Goal: Find specific page/section: Find specific page/section

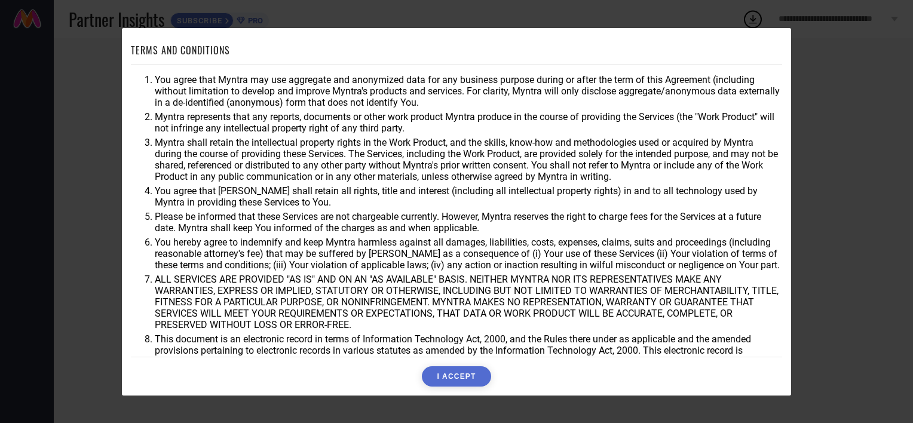
click at [467, 369] on button "I ACCEPT" at bounding box center [456, 376] width 69 height 20
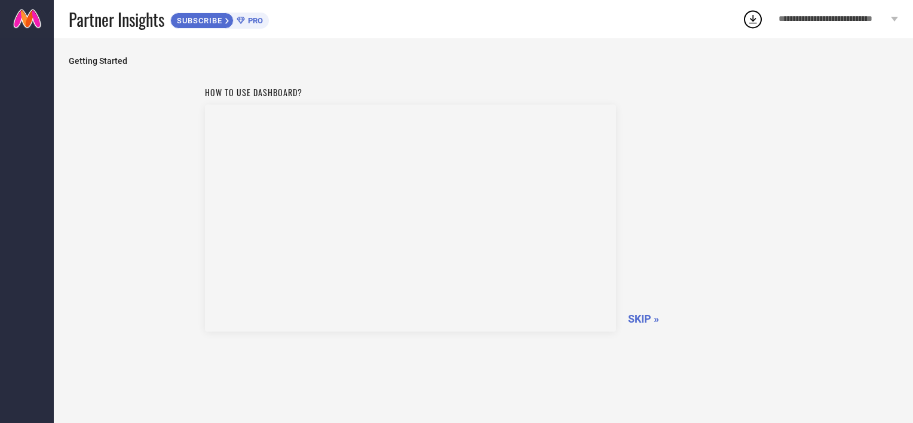
click at [646, 317] on span "SKIP »" at bounding box center [643, 319] width 31 height 13
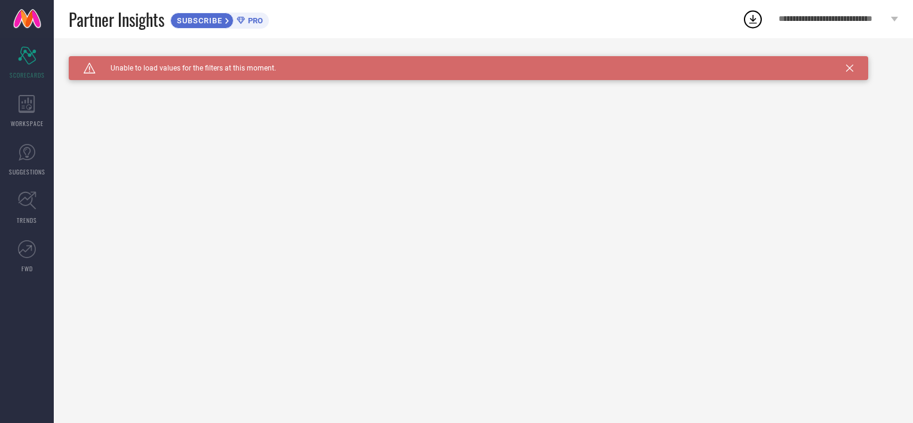
click at [853, 67] on icon at bounding box center [849, 68] width 7 height 7
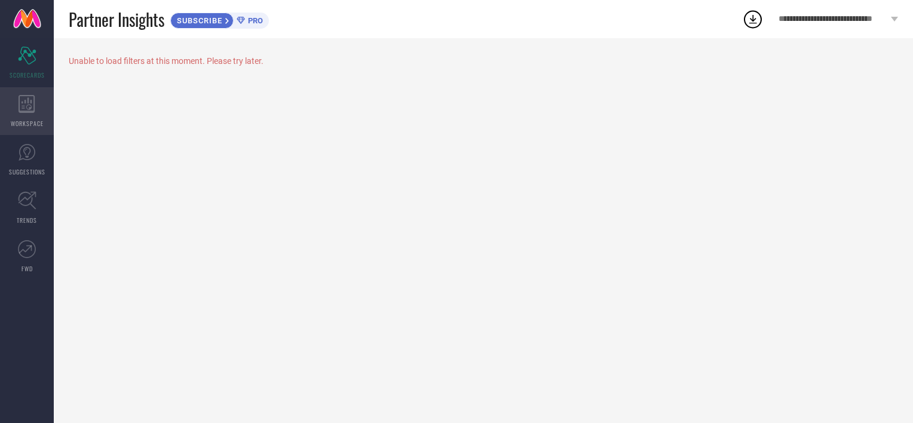
click at [26, 108] on icon at bounding box center [27, 104] width 16 height 18
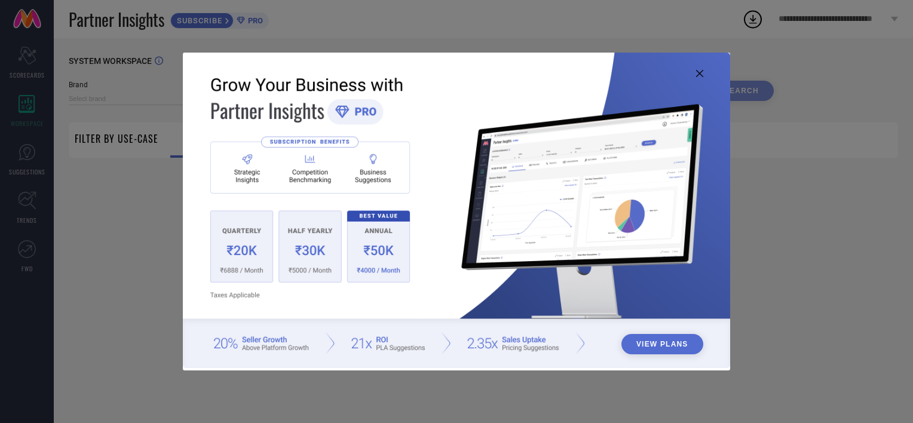
type input "1 STOP FASHION"
type input "All"
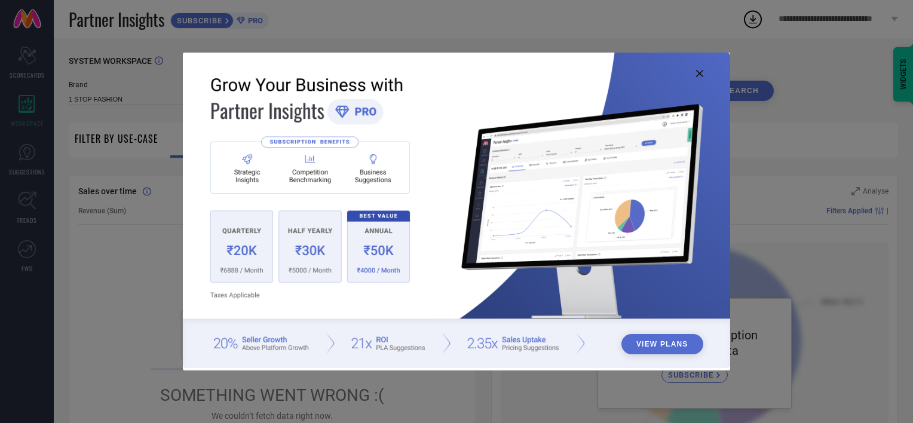
click at [696, 74] on icon at bounding box center [699, 73] width 7 height 7
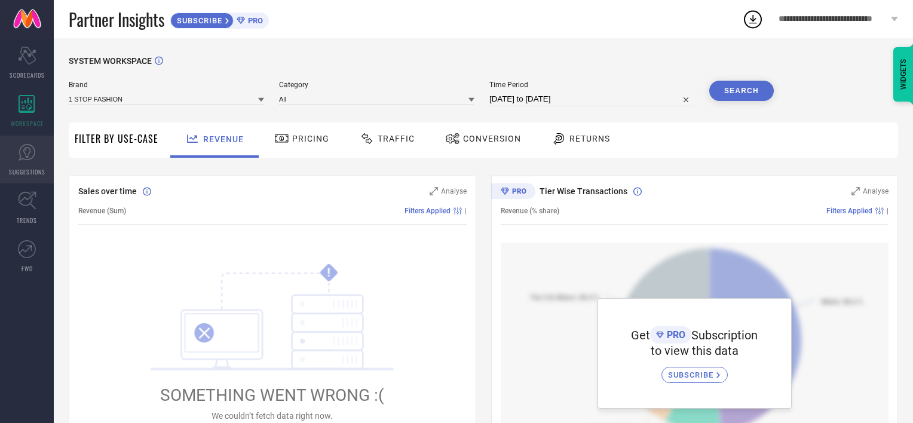
click at [27, 158] on icon at bounding box center [27, 152] width 18 height 18
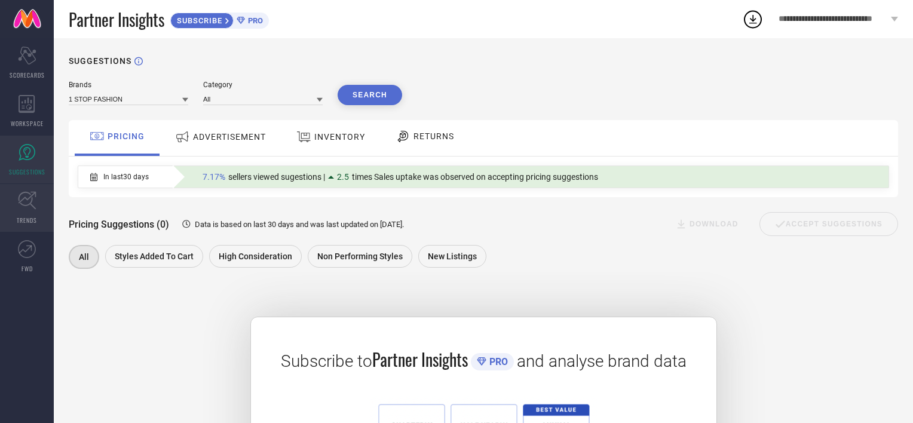
click at [34, 203] on icon at bounding box center [27, 200] width 19 height 19
